Goal: Information Seeking & Learning: Understand process/instructions

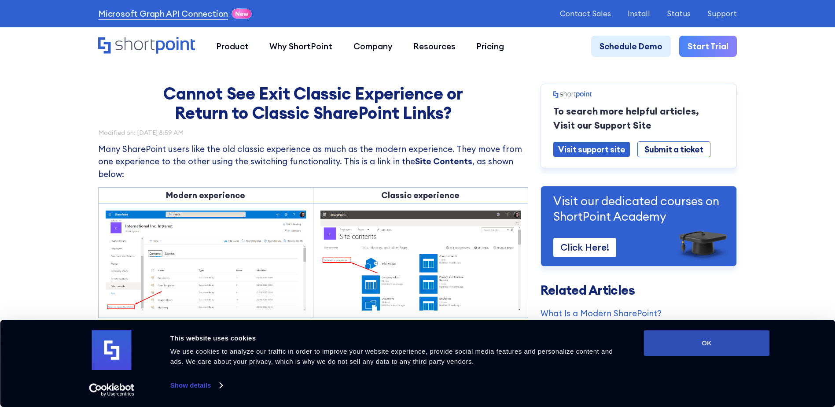
click at [732, 347] on button "OK" at bounding box center [707, 343] width 126 height 26
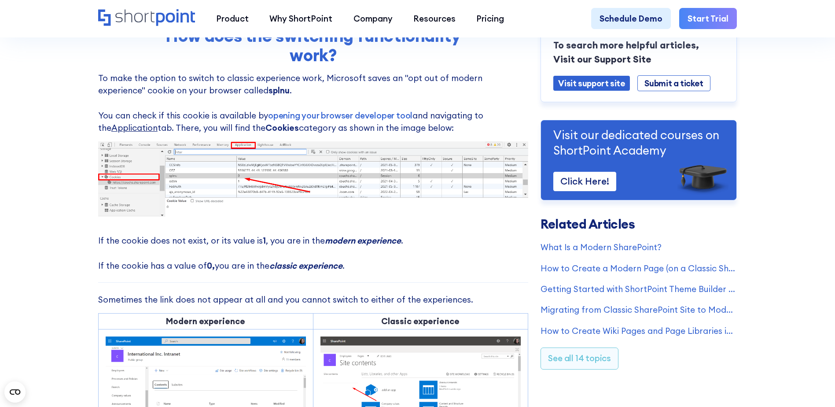
scroll to position [440, 0]
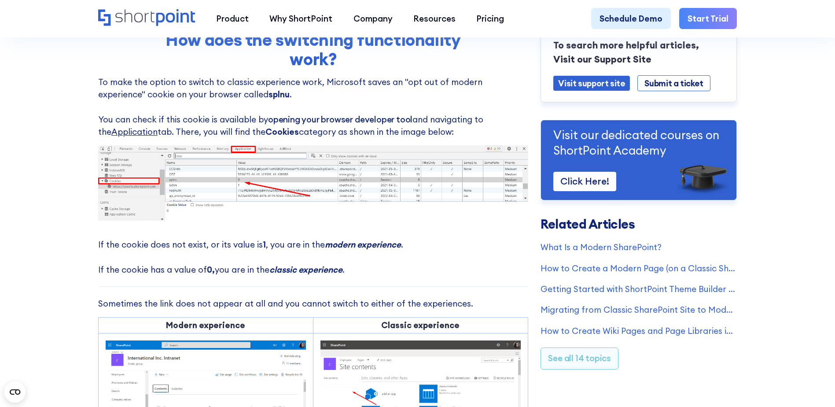
click at [347, 122] on link "opening your browser developer tool" at bounding box center [340, 119] width 144 height 11
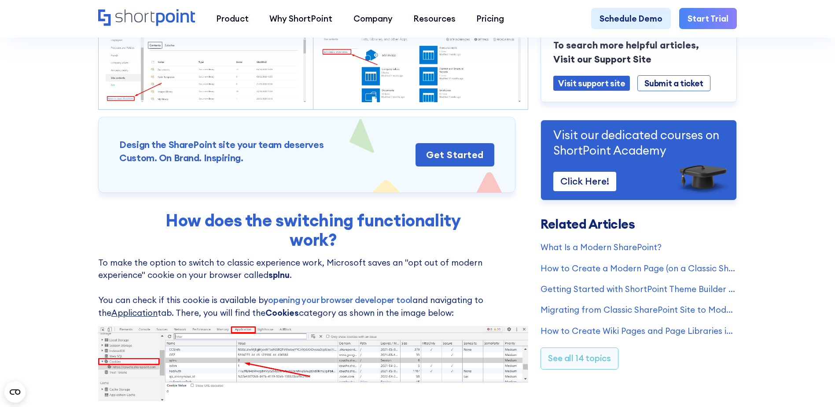
scroll to position [308, 0]
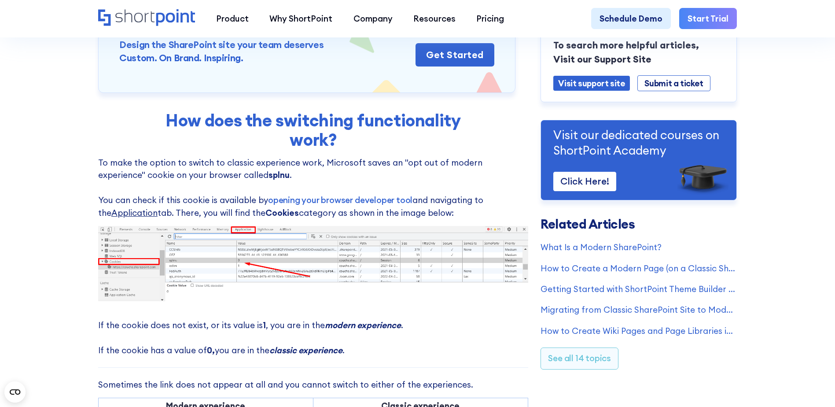
click at [282, 244] on img at bounding box center [313, 263] width 430 height 75
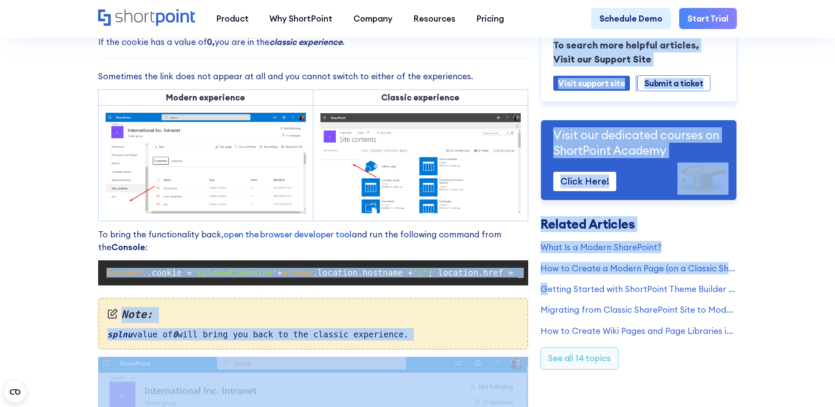
scroll to position [0, 310]
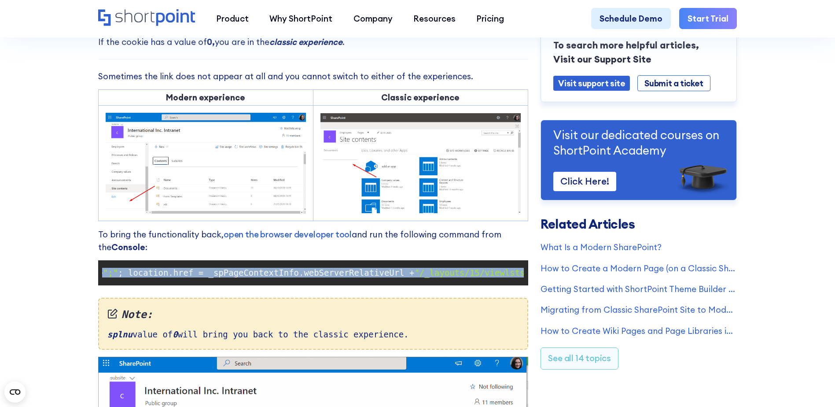
drag, startPoint x: 104, startPoint y: 279, endPoint x: 523, endPoint y: 277, distance: 418.7
click at [523, 277] on code "document .cookie = "splnu=0;domain=" + window .location.hostname + ";" ; locati…" at bounding box center [313, 273] width 422 height 17
copy code "document .cookie = "splnu=0;domain=" + window .location.hostname + ";" ; locati…"
